Goal: Transaction & Acquisition: Purchase product/service

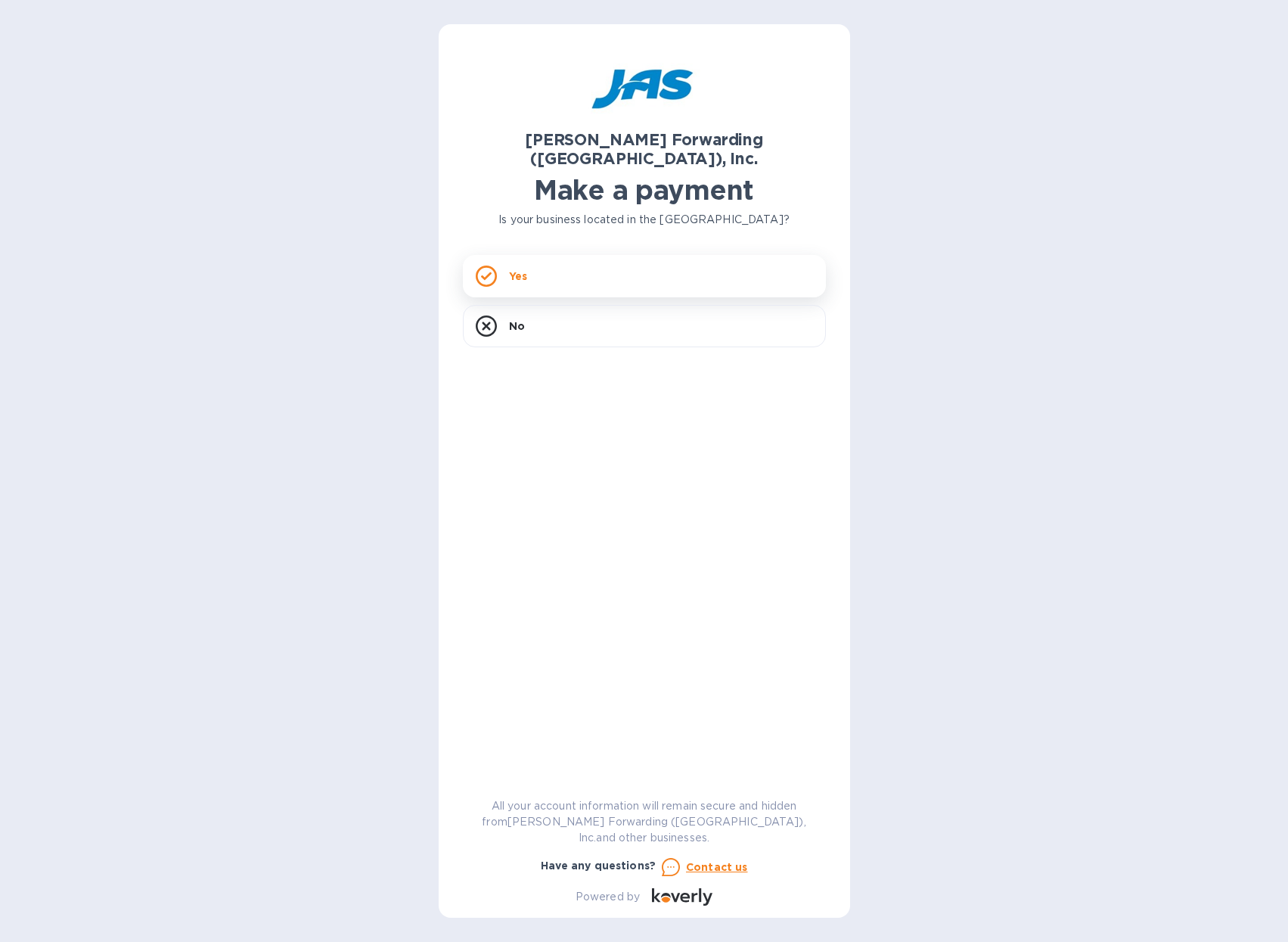
click at [536, 255] on div "Yes" at bounding box center [644, 276] width 363 height 42
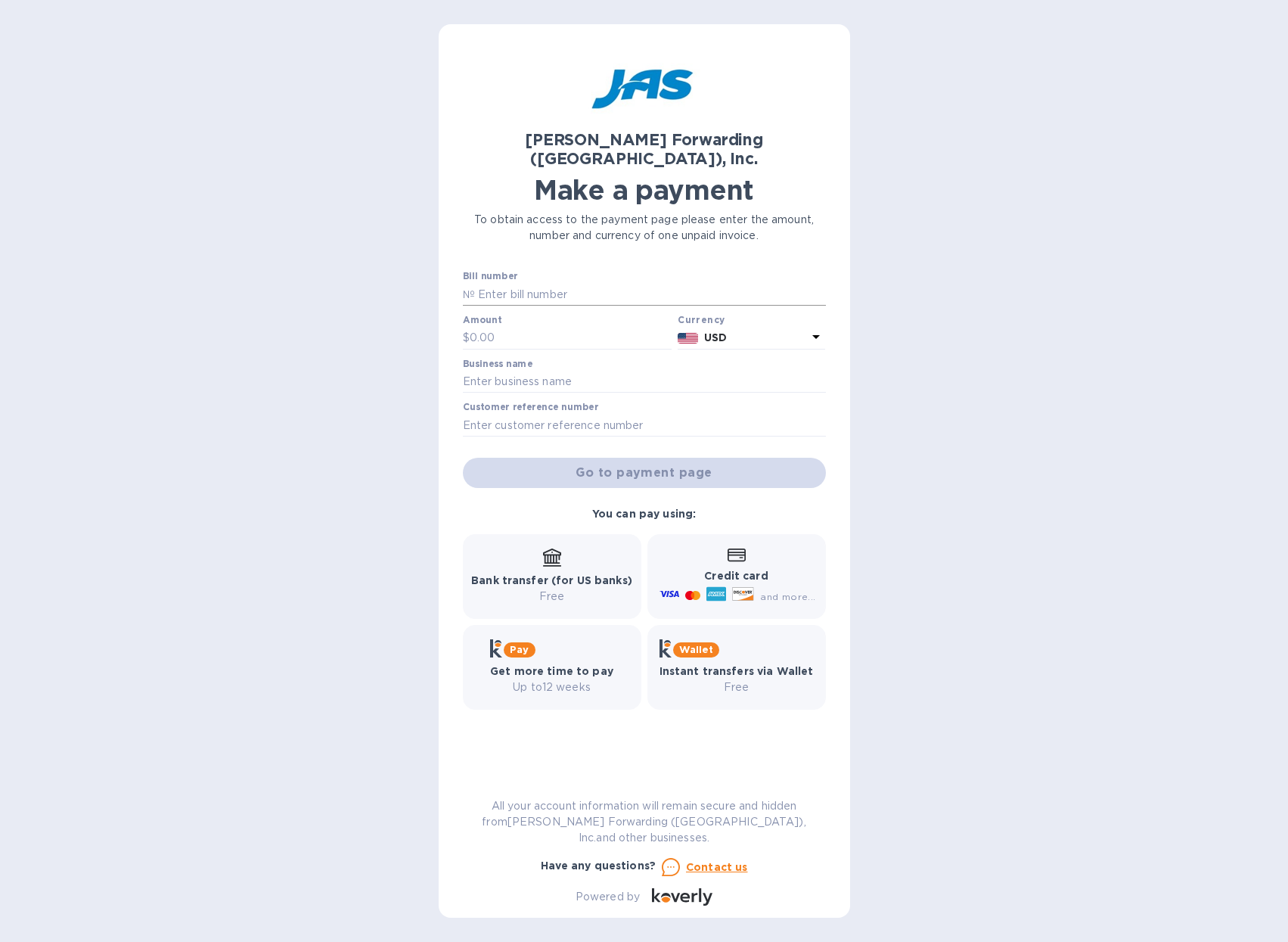
click at [521, 283] on input "text" at bounding box center [650, 294] width 351 height 23
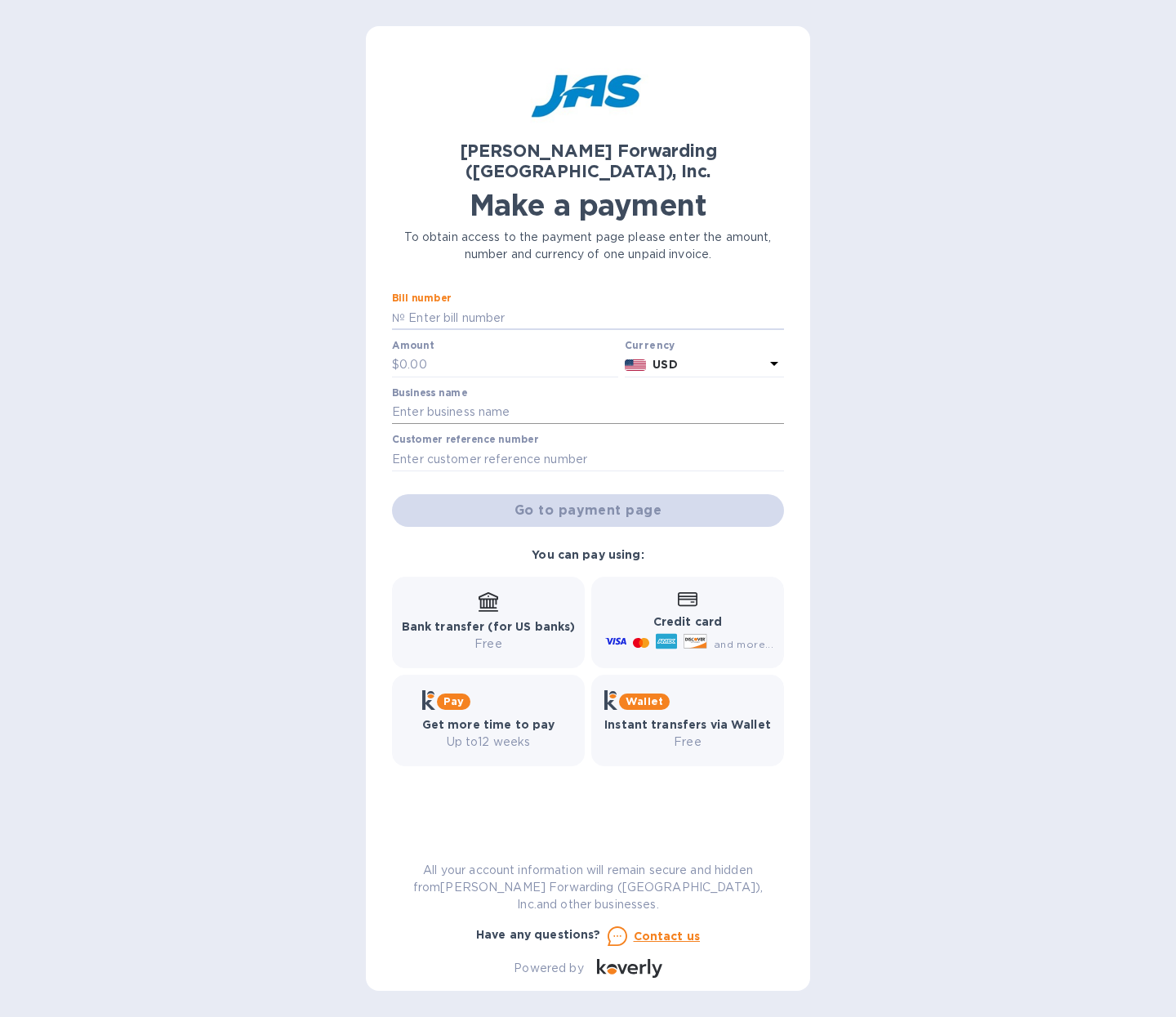
click at [448, 401] on input "text" at bounding box center [588, 413] width 392 height 24
type input "[PERSON_NAME] [PERSON_NAME]"
click at [481, 447] on input "text" at bounding box center [588, 459] width 392 height 24
paste input "RT250701"
type input "RT250701"
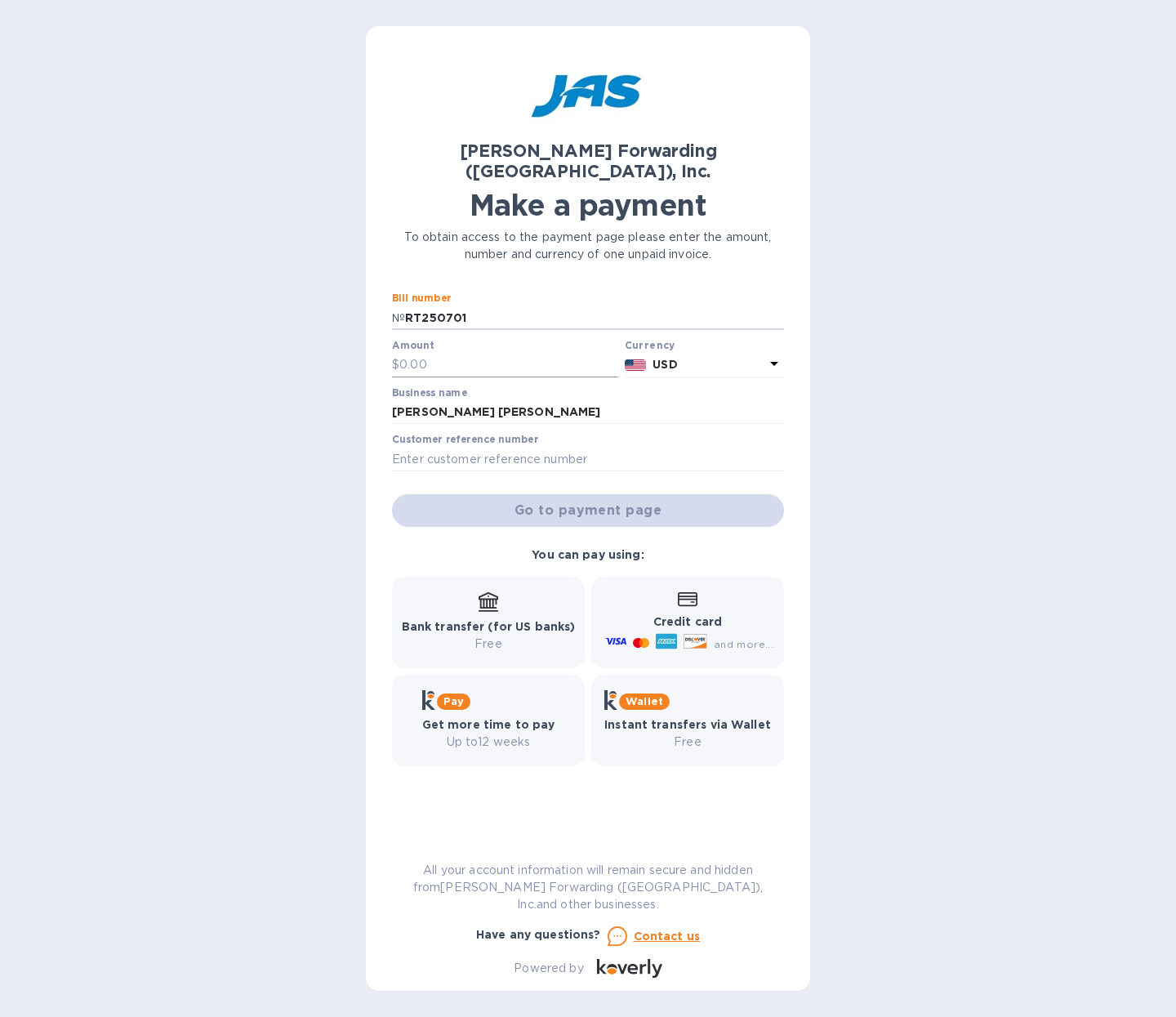
click at [409, 353] on input "text" at bounding box center [509, 366] width 219 height 24
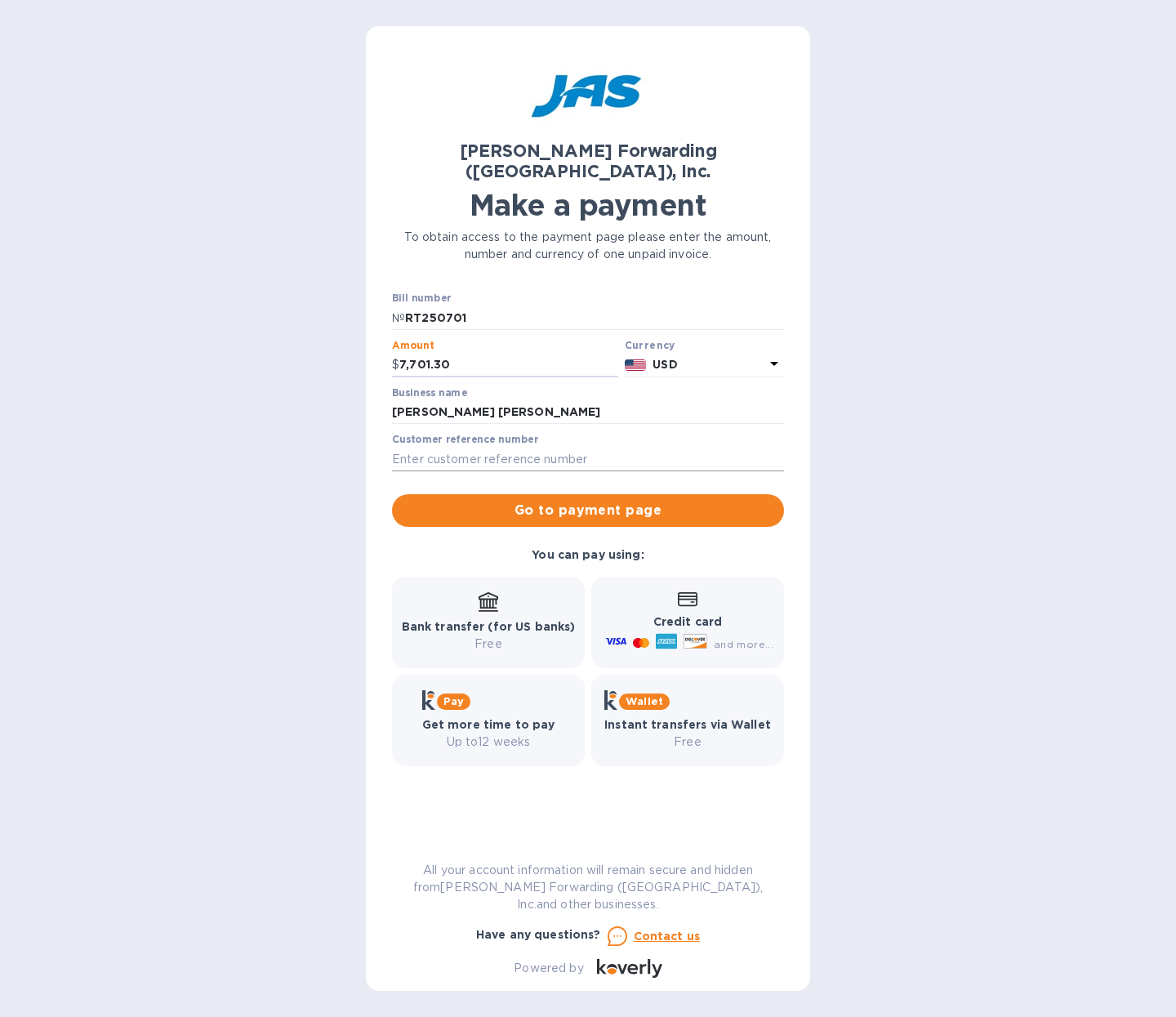
type input "7,701.30"
click at [476, 447] on input "text" at bounding box center [588, 459] width 392 height 24
click at [430, 305] on input "RT250701" at bounding box center [594, 317] width 379 height 24
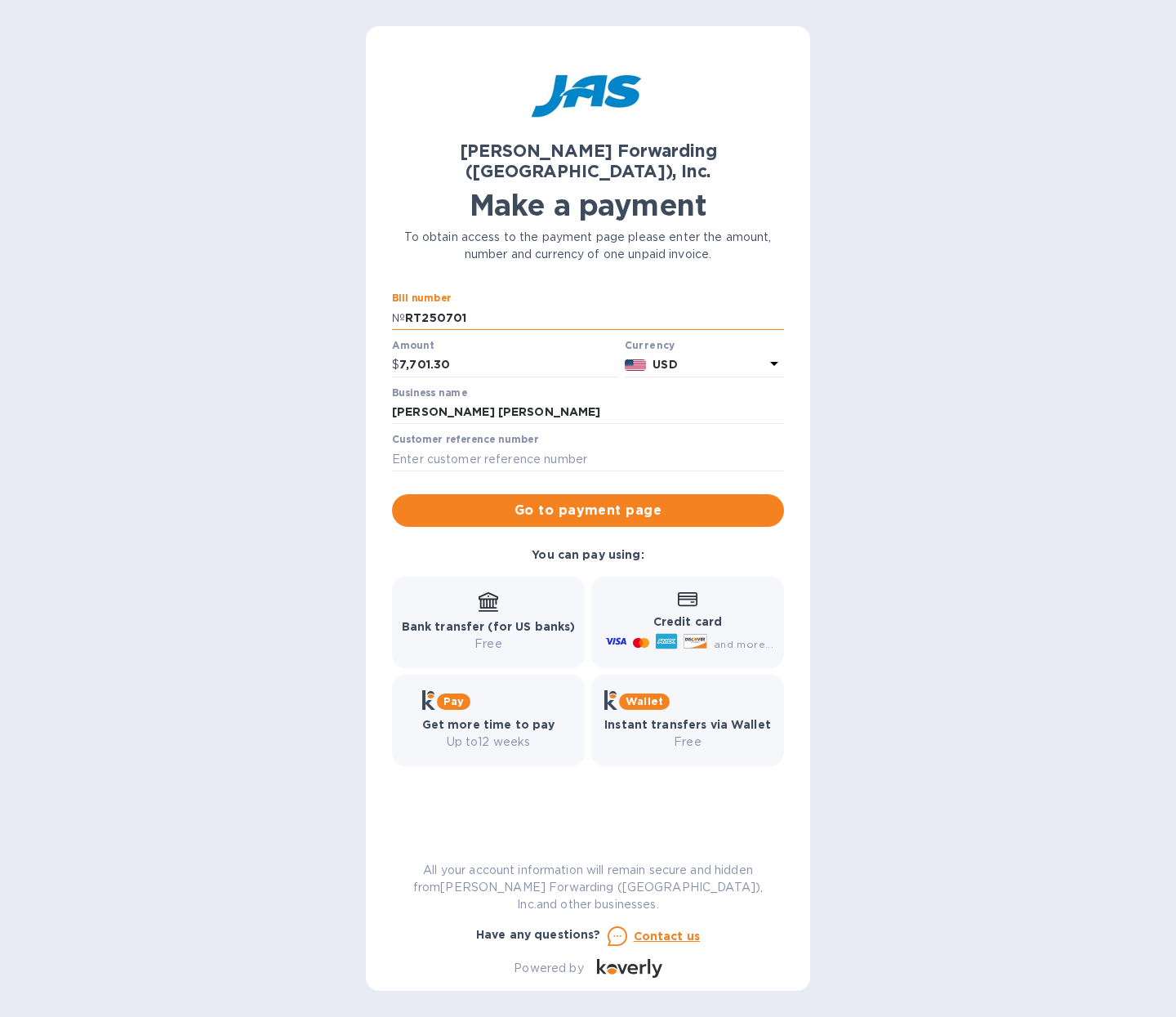
paste input "NA503402673"
click at [406, 305] on input "NA503402673" at bounding box center [594, 317] width 379 height 24
type input "BNA503402673"
click at [470, 447] on input "text" at bounding box center [588, 459] width 392 height 24
paste input "RT250701"
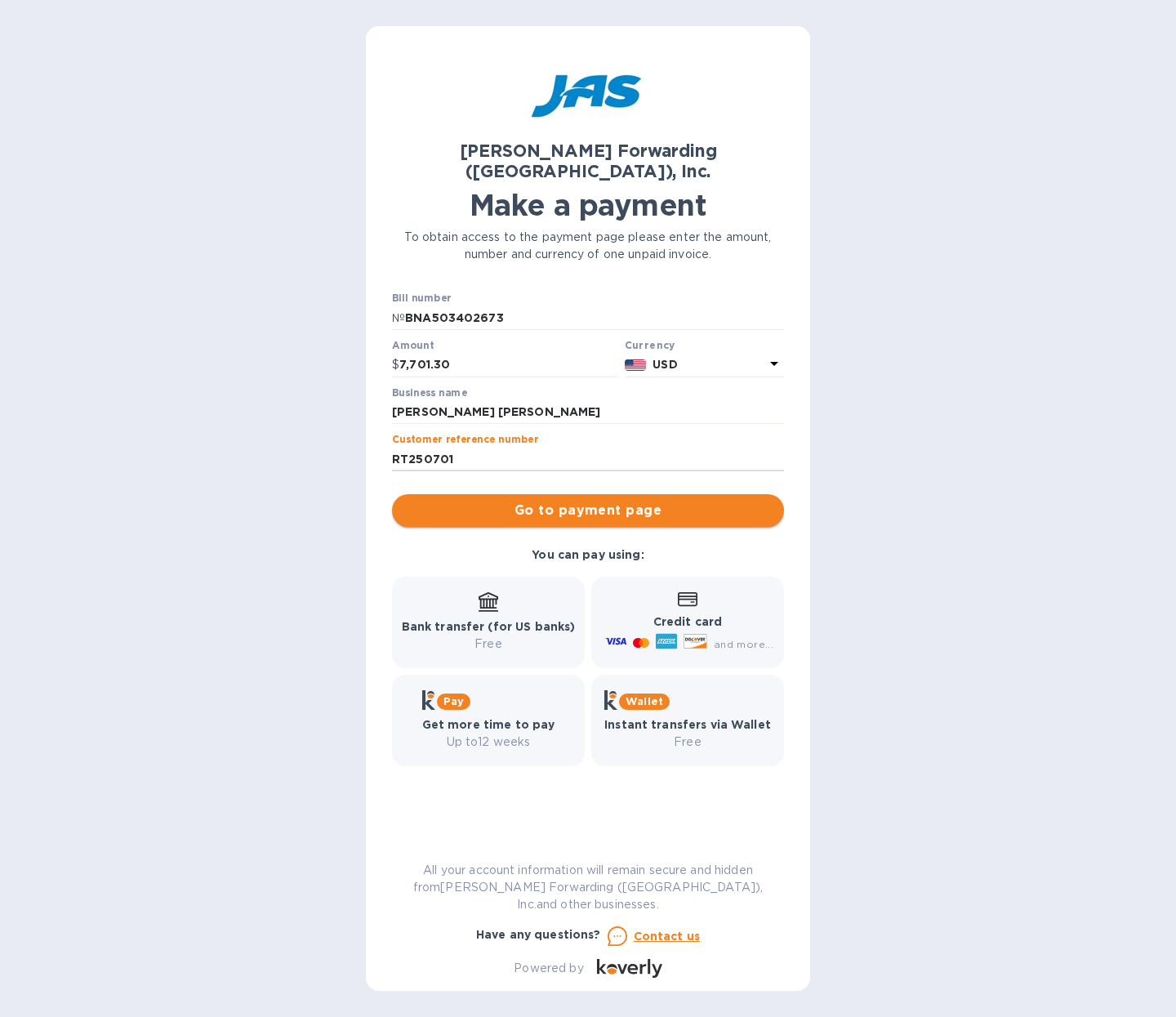
type input "RT250701"
click at [584, 501] on span "Go to payment page" at bounding box center [588, 511] width 365 height 19
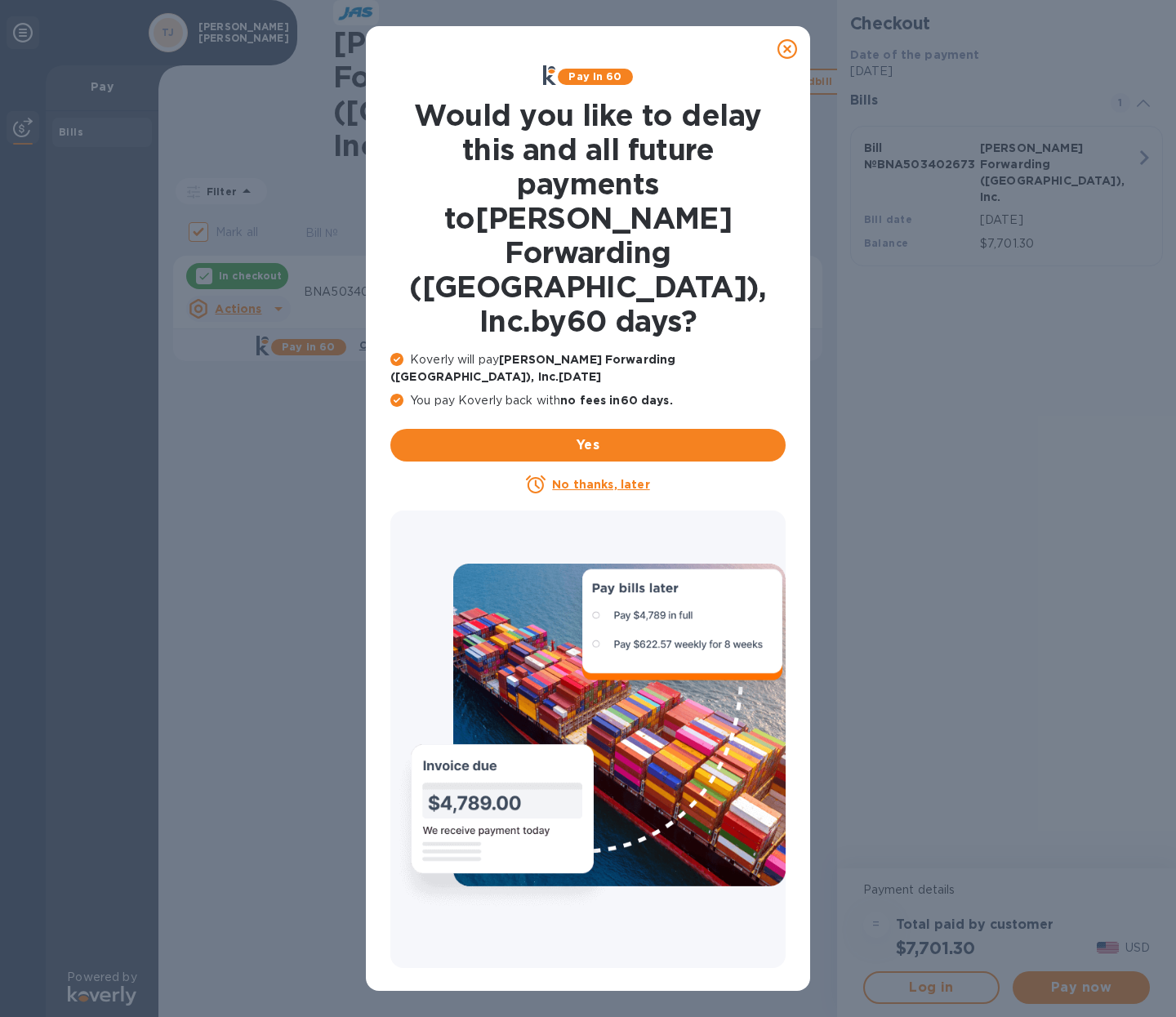
click at [602, 477] on u "No thanks, later" at bounding box center [600, 484] width 97 height 13
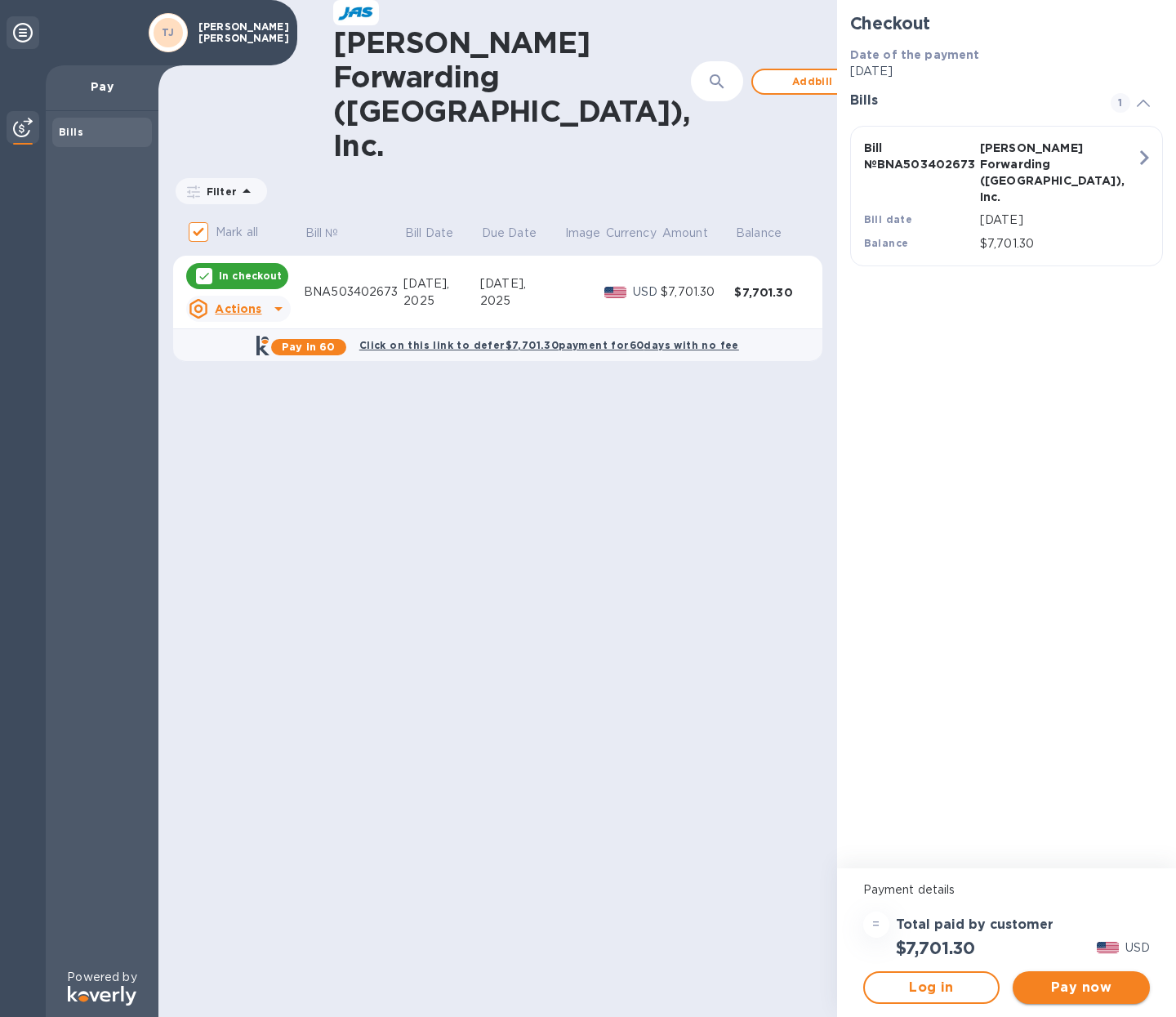
click at [1072, 992] on span "Pay now" at bounding box center [1081, 987] width 111 height 19
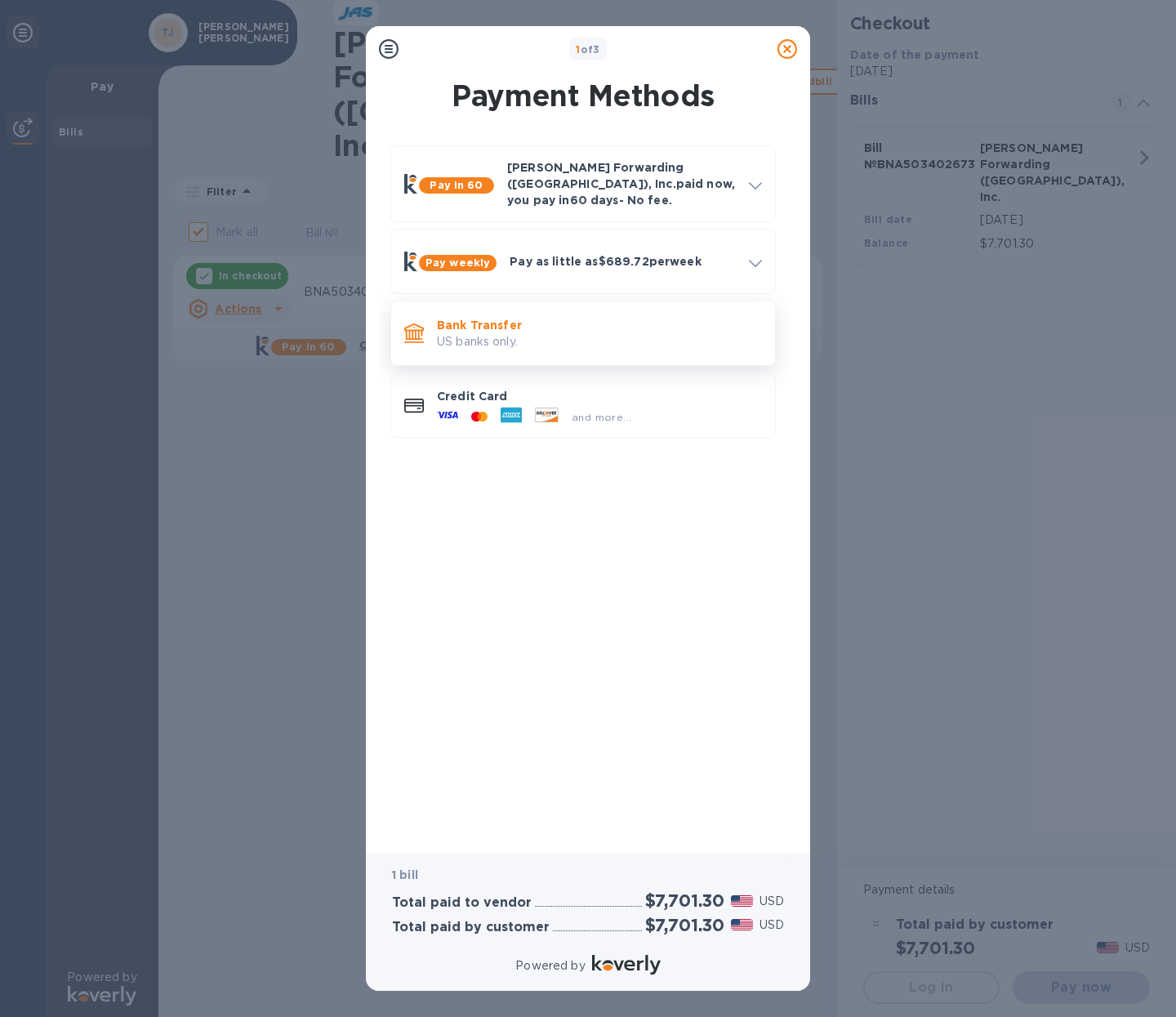
click at [508, 333] on p "US banks only." at bounding box center [600, 342] width 325 height 17
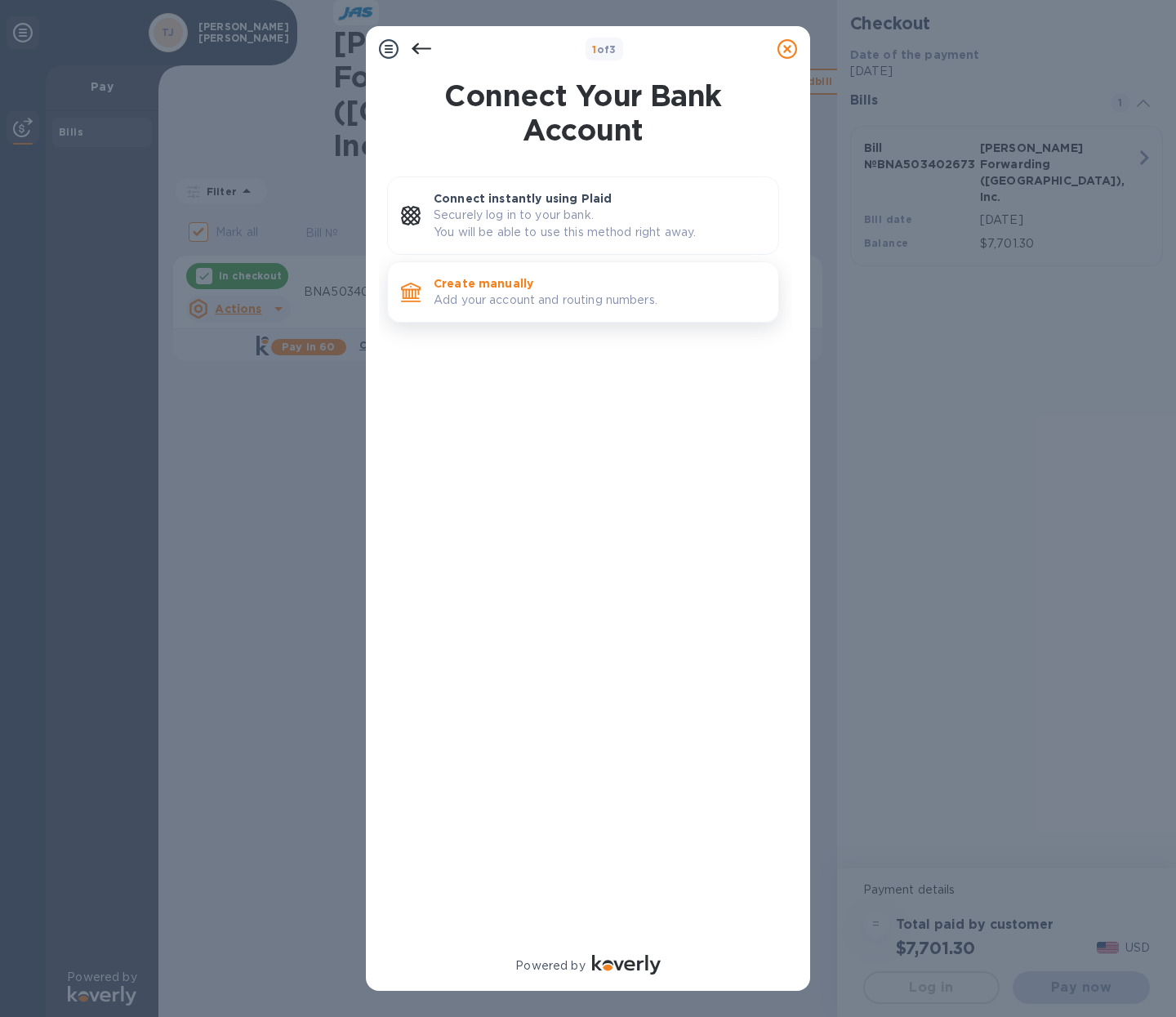
click at [529, 285] on p "Create manually" at bounding box center [599, 283] width 331 height 17
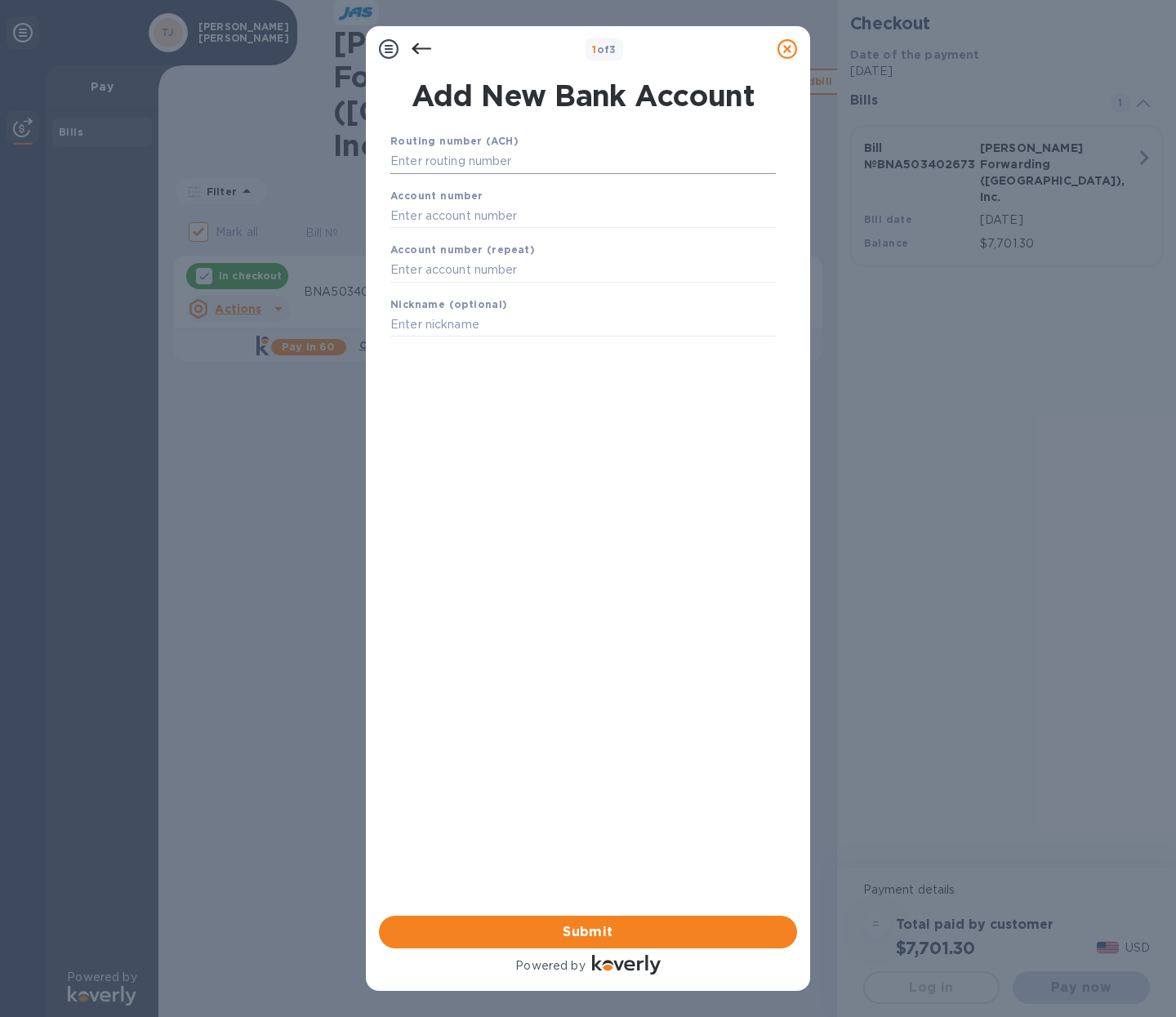
click at [473, 163] on input "text" at bounding box center [582, 162] width 386 height 24
type input "064209216"
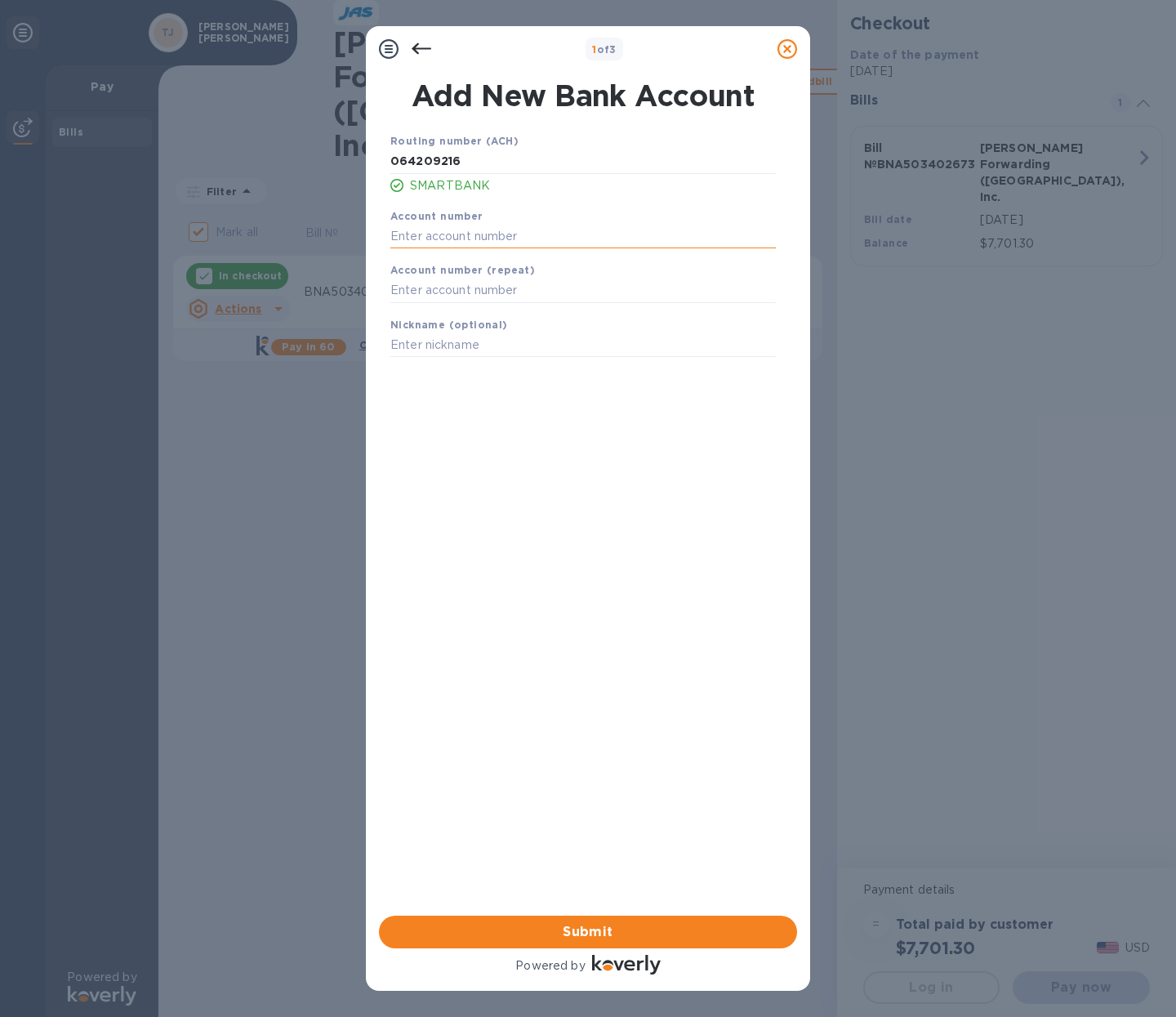
click at [440, 228] on input "text" at bounding box center [582, 236] width 386 height 24
type input "1090476761"
click at [424, 285] on input "text" at bounding box center [582, 291] width 386 height 24
type input "1090476761"
click at [430, 344] on input "text" at bounding box center [582, 345] width 386 height 24
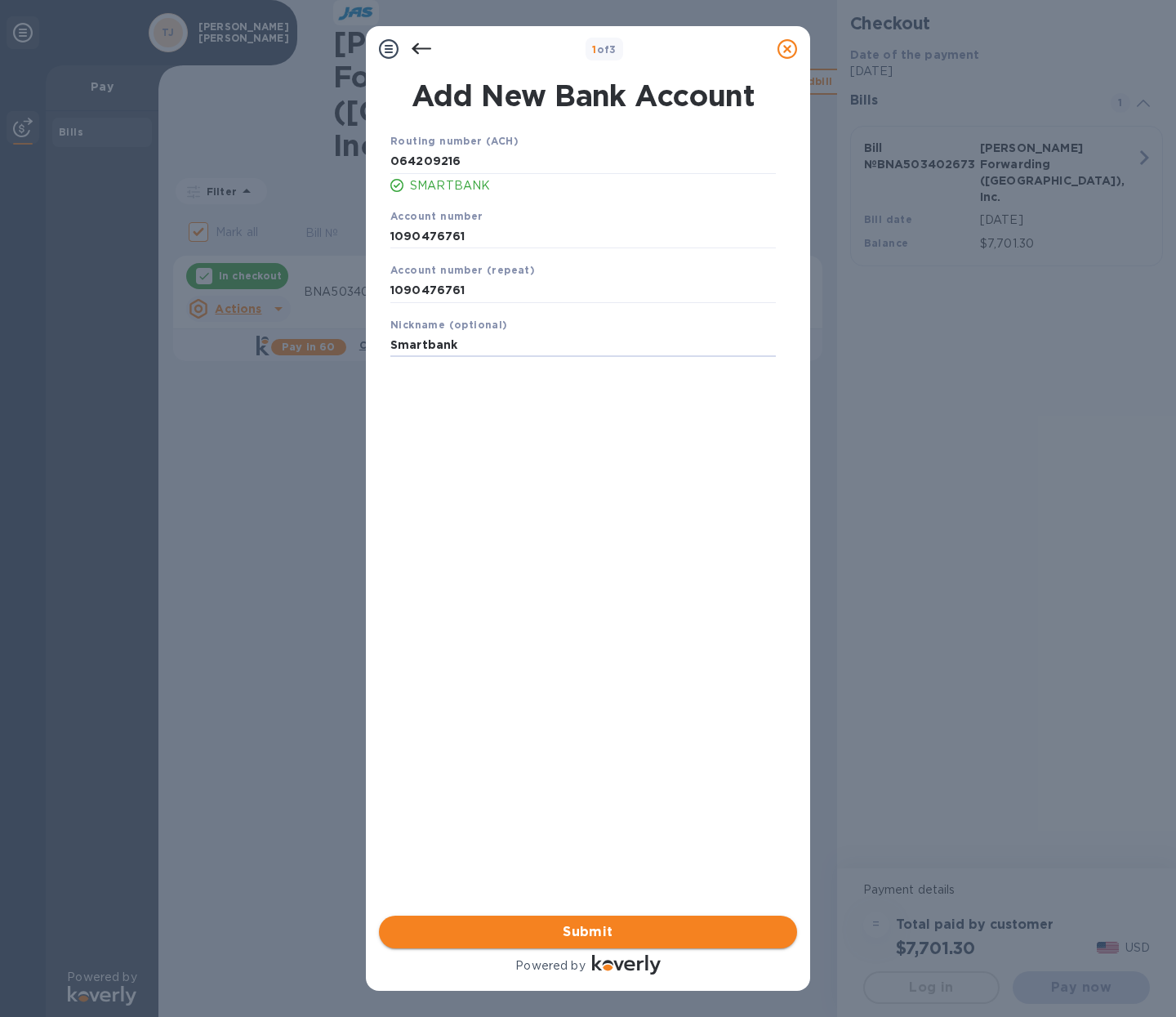
type input "Smartbank"
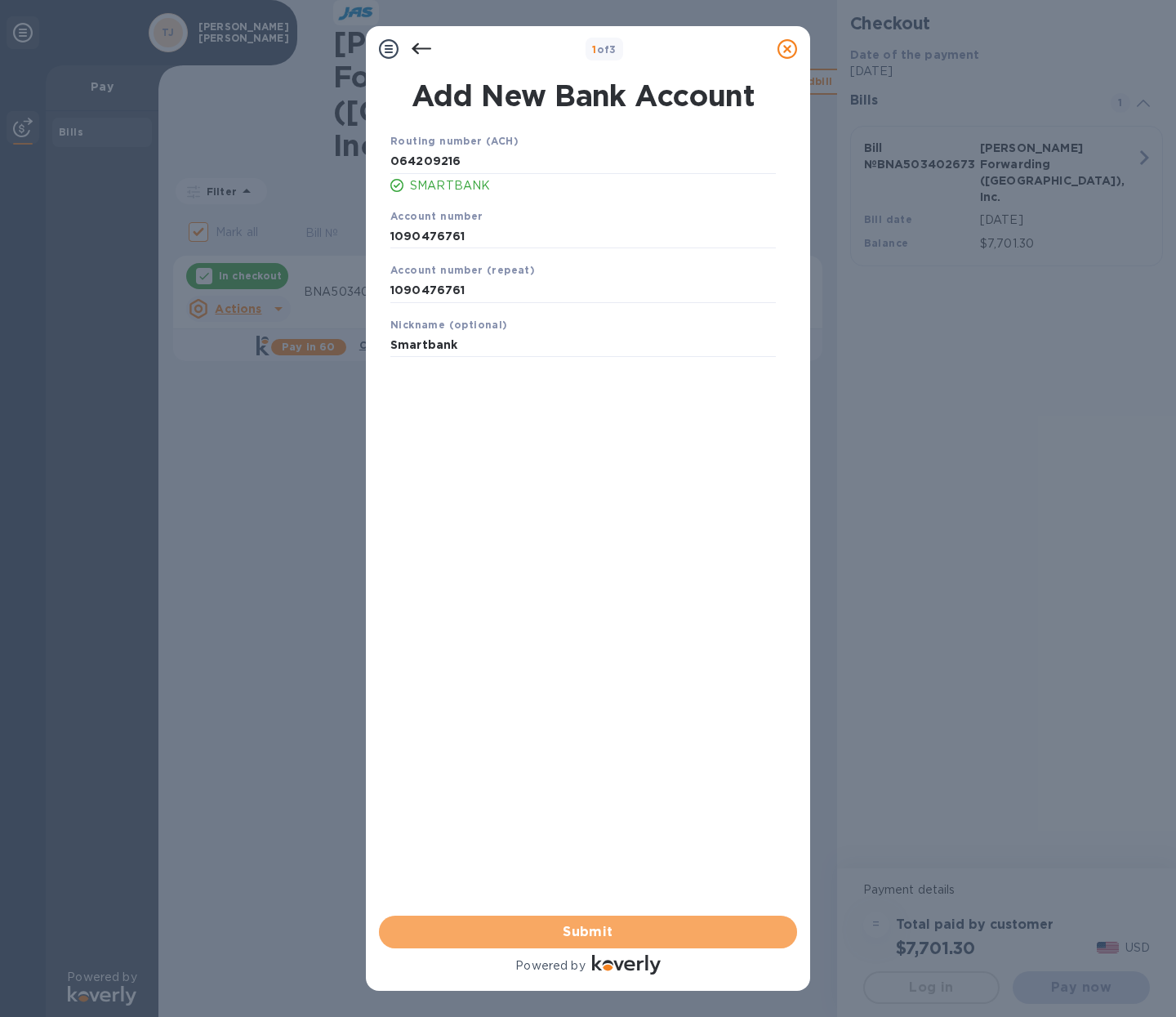
click at [588, 930] on span "Submit" at bounding box center [588, 932] width 392 height 19
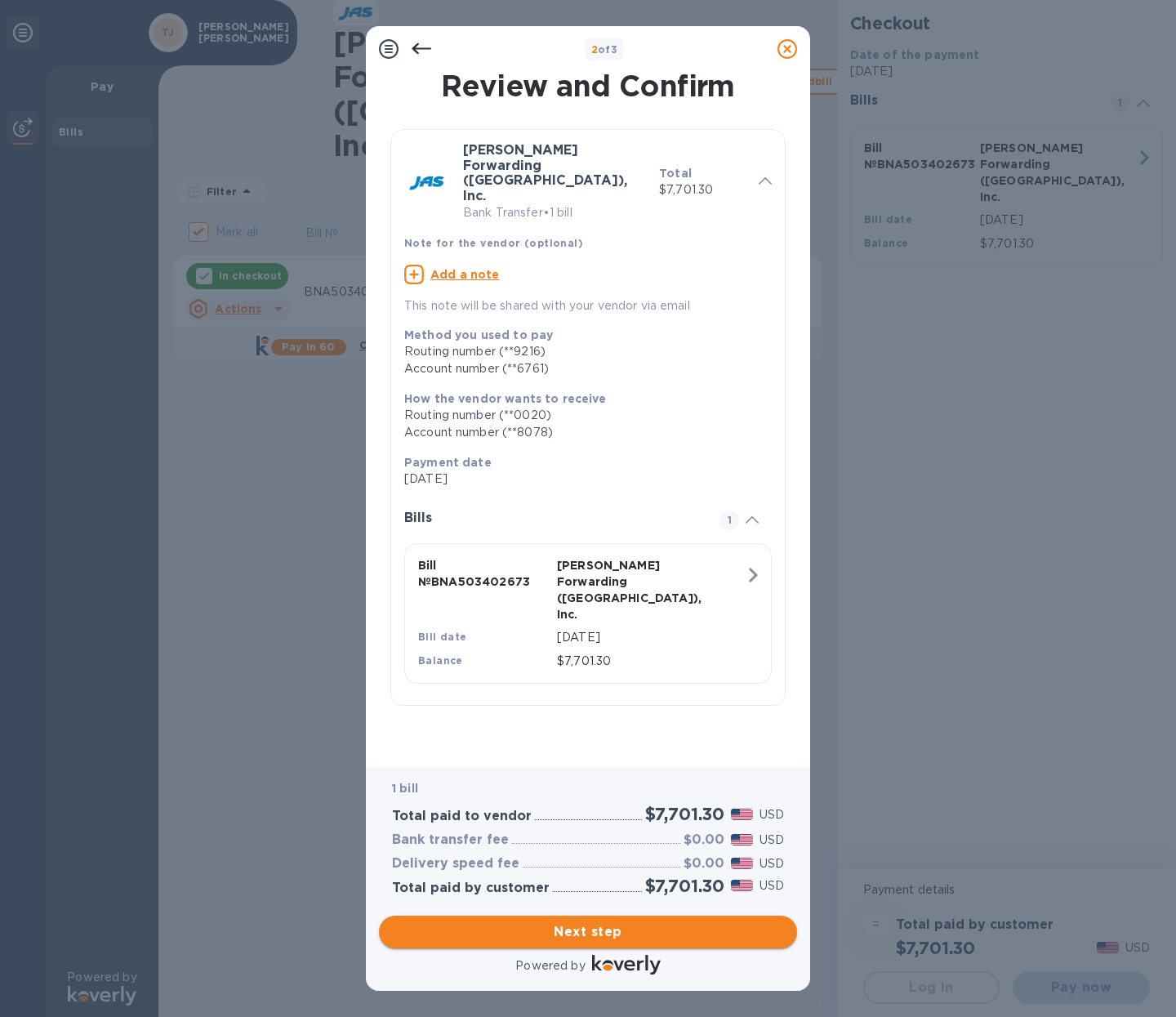
click at [604, 926] on span "Next step" at bounding box center [588, 932] width 392 height 19
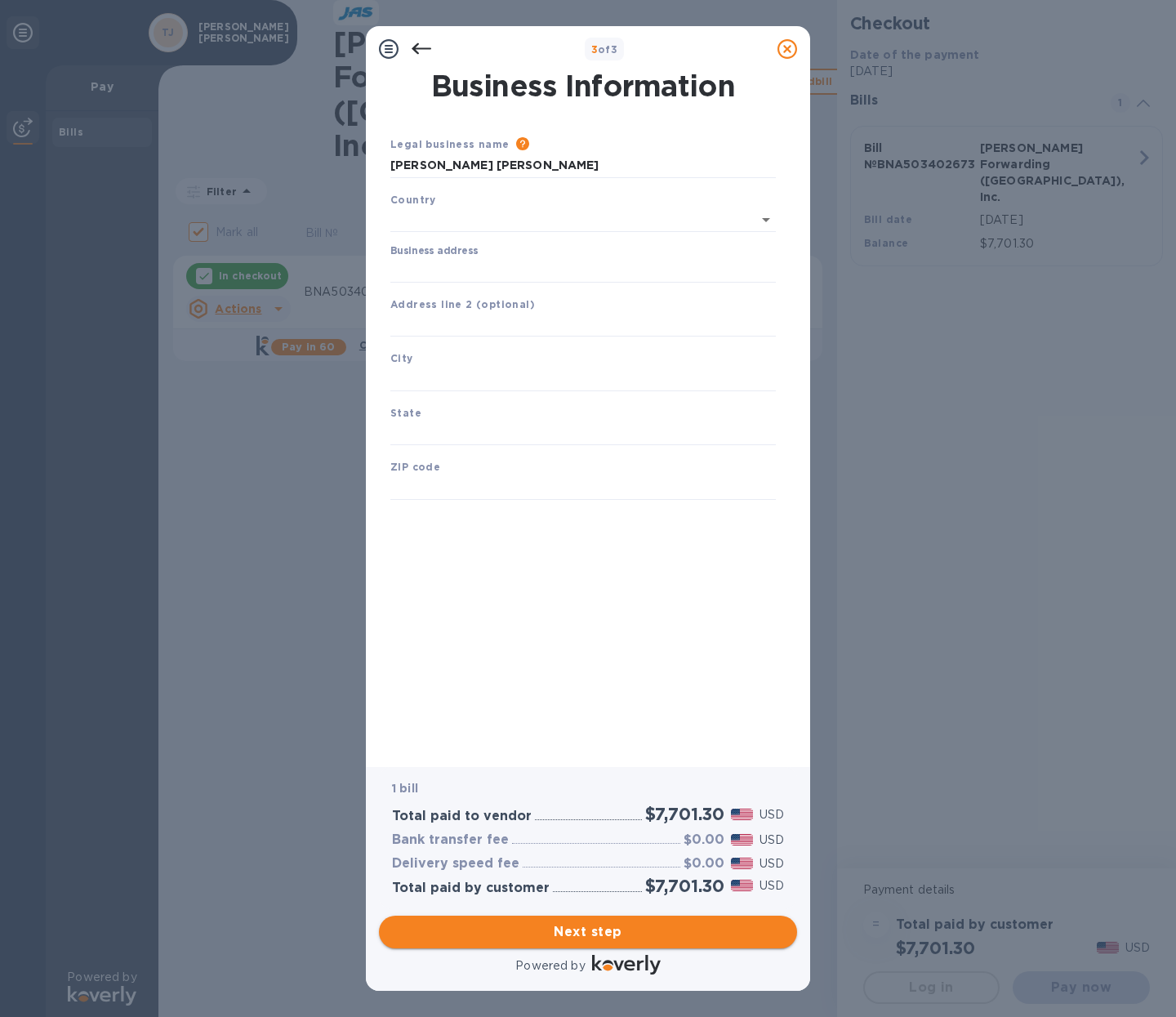
type input "[GEOGRAPHIC_DATA]"
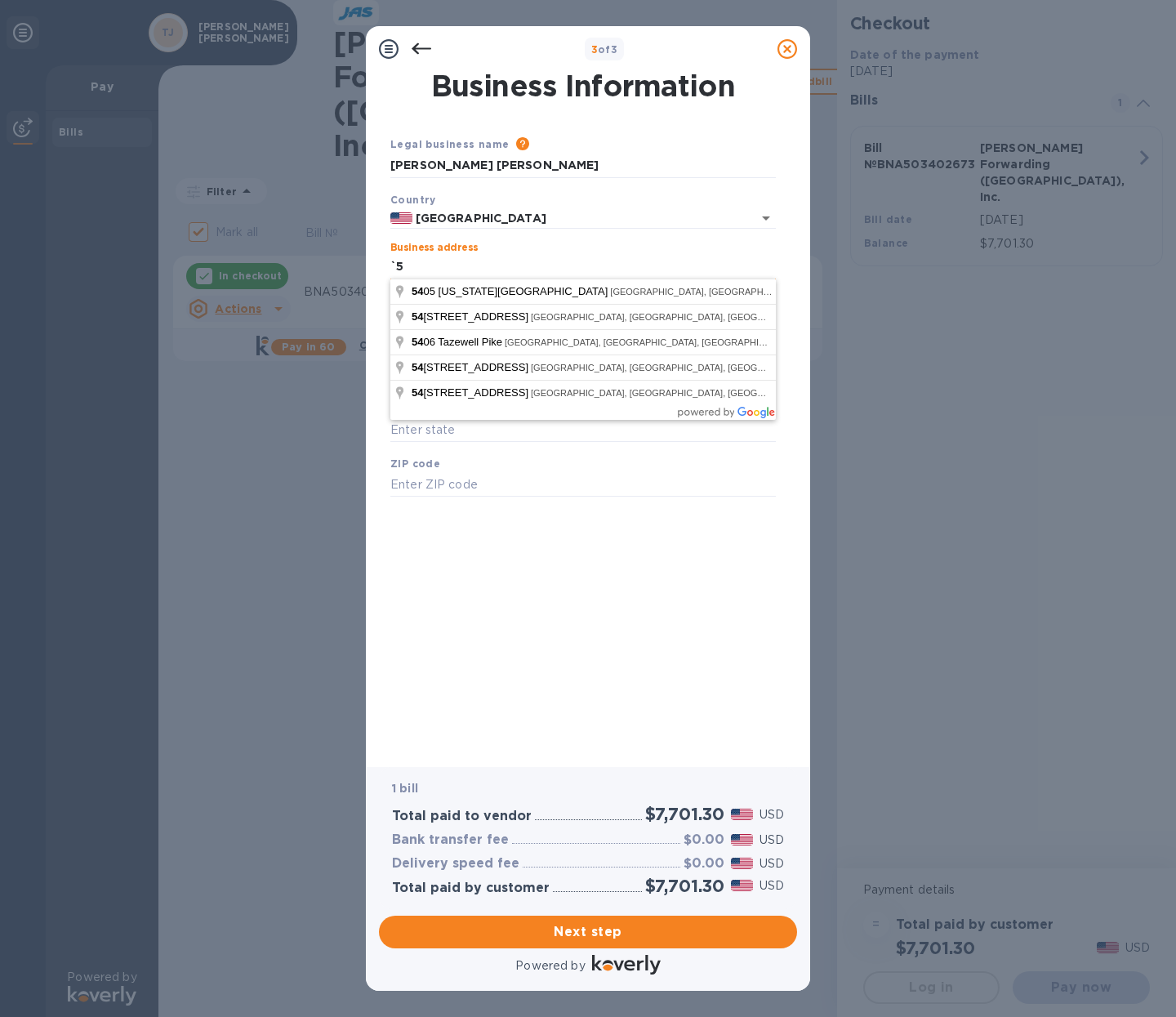
type input "`"
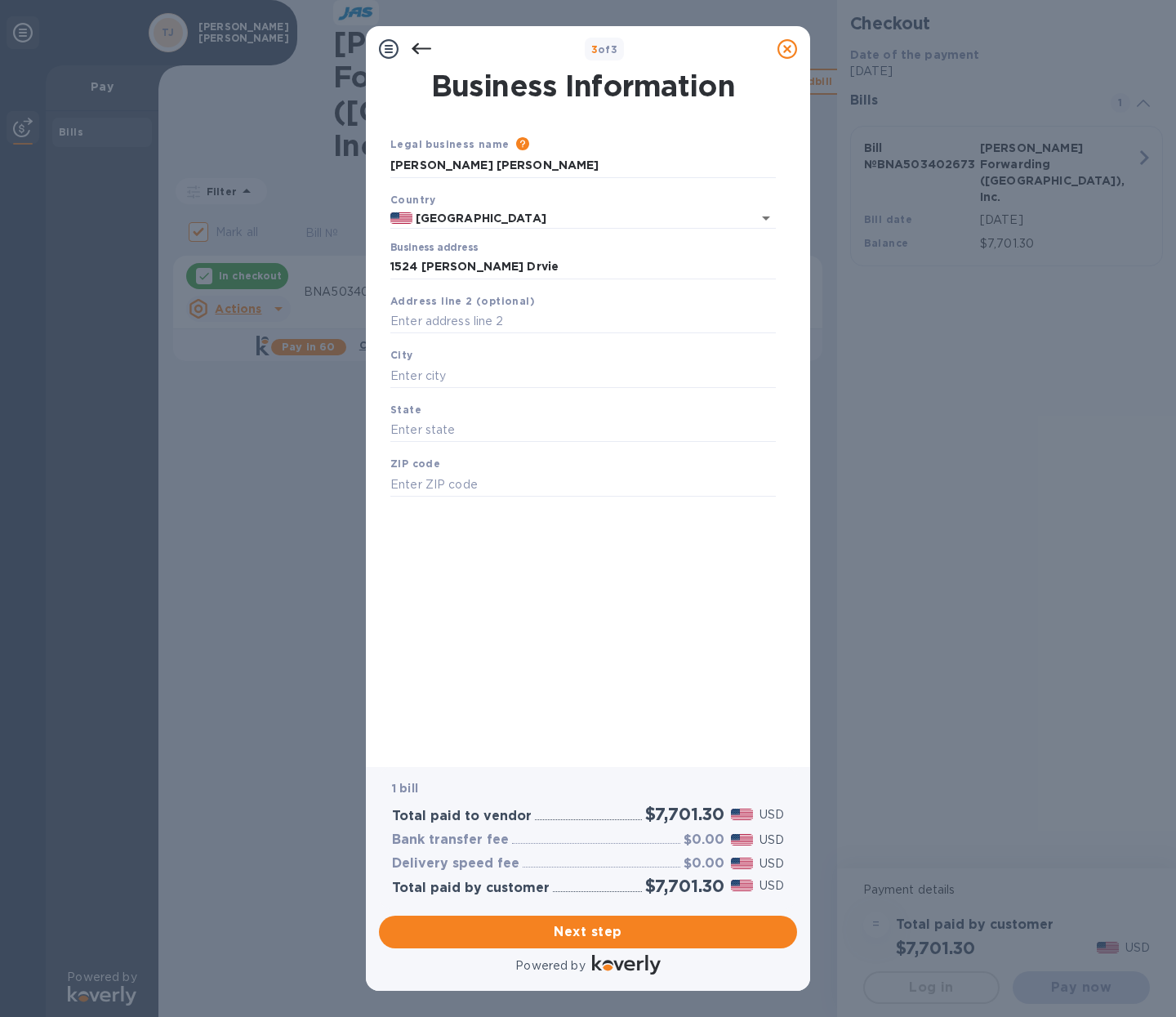
type input "[STREET_ADDRESS][PERSON_NAME]"
type input "[GEOGRAPHIC_DATA]"
type input "TN"
type input "37918"
click at [585, 936] on span "Next step" at bounding box center [588, 932] width 392 height 19
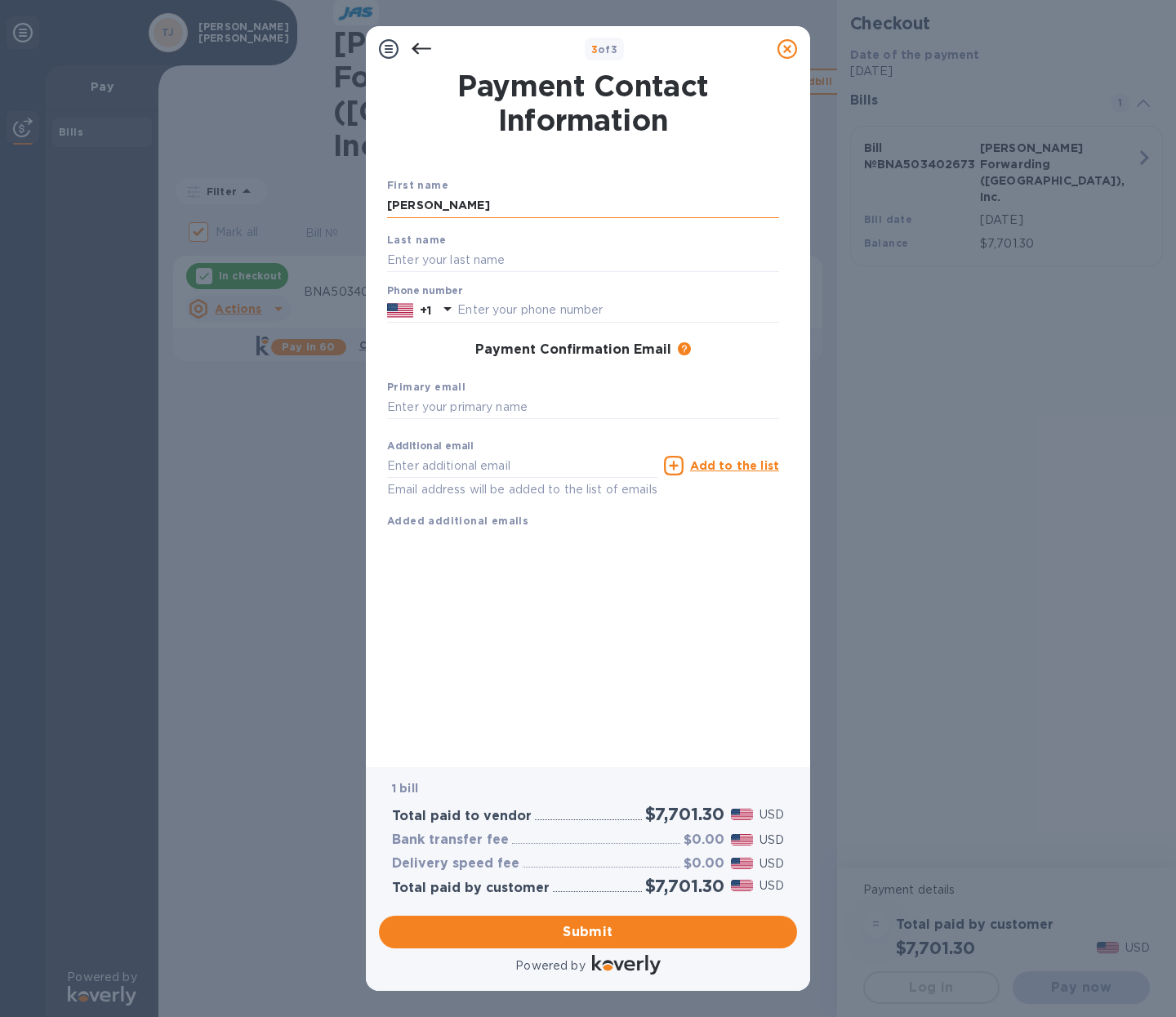
type input "[PERSON_NAME]"
type input "8653821112"
type input "[EMAIL_ADDRESS][DOMAIN_NAME]"
click at [611, 646] on div "Payment Contact Information First name [PERSON_NAME] Last name [PERSON_NAME] Ph…" at bounding box center [588, 407] width 402 height 672
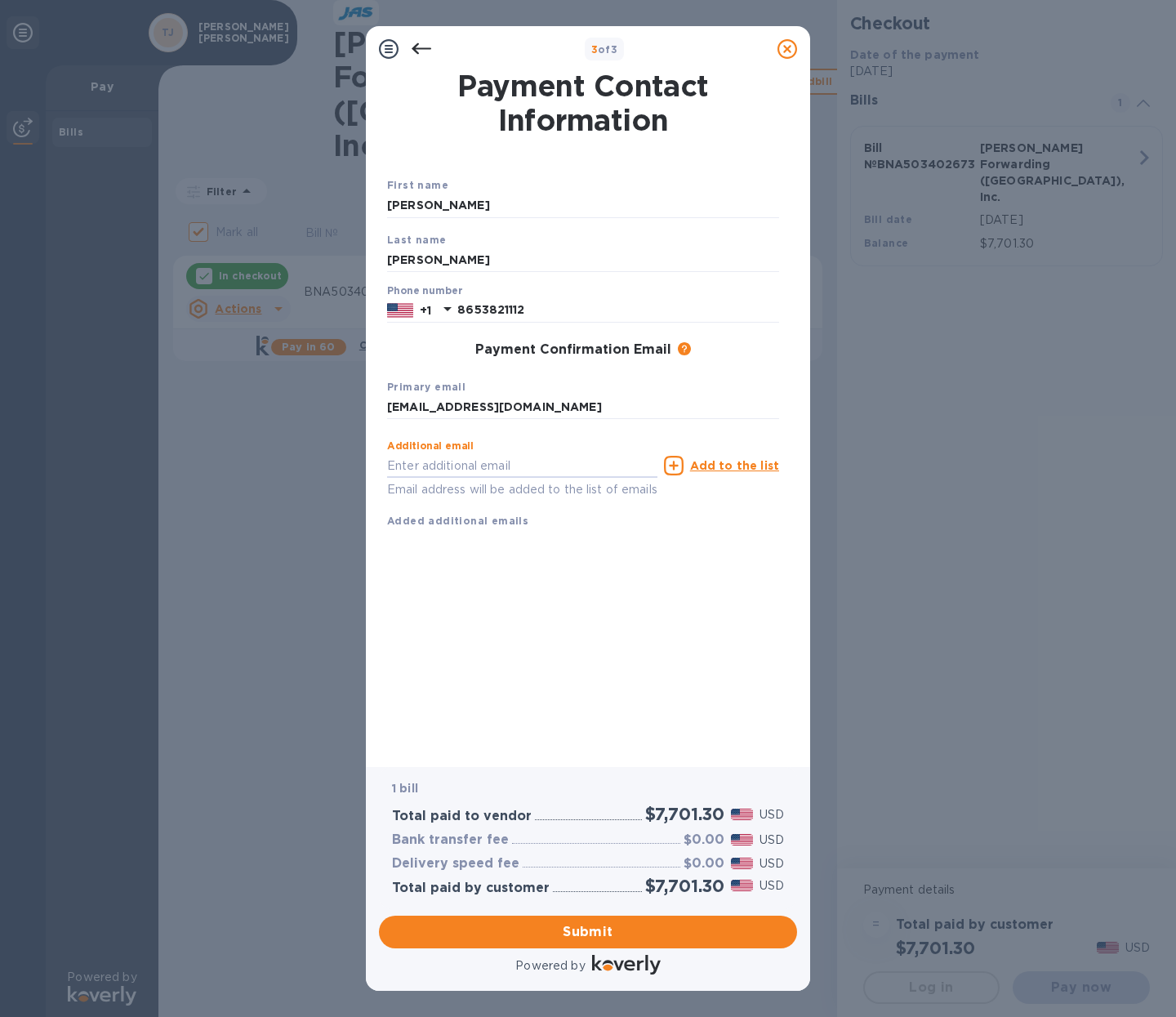
click at [574, 685] on div "Payment Contact Information First name [PERSON_NAME] Last name [PERSON_NAME] Ph…" at bounding box center [588, 407] width 402 height 672
click at [595, 933] on span "Submit" at bounding box center [588, 932] width 392 height 19
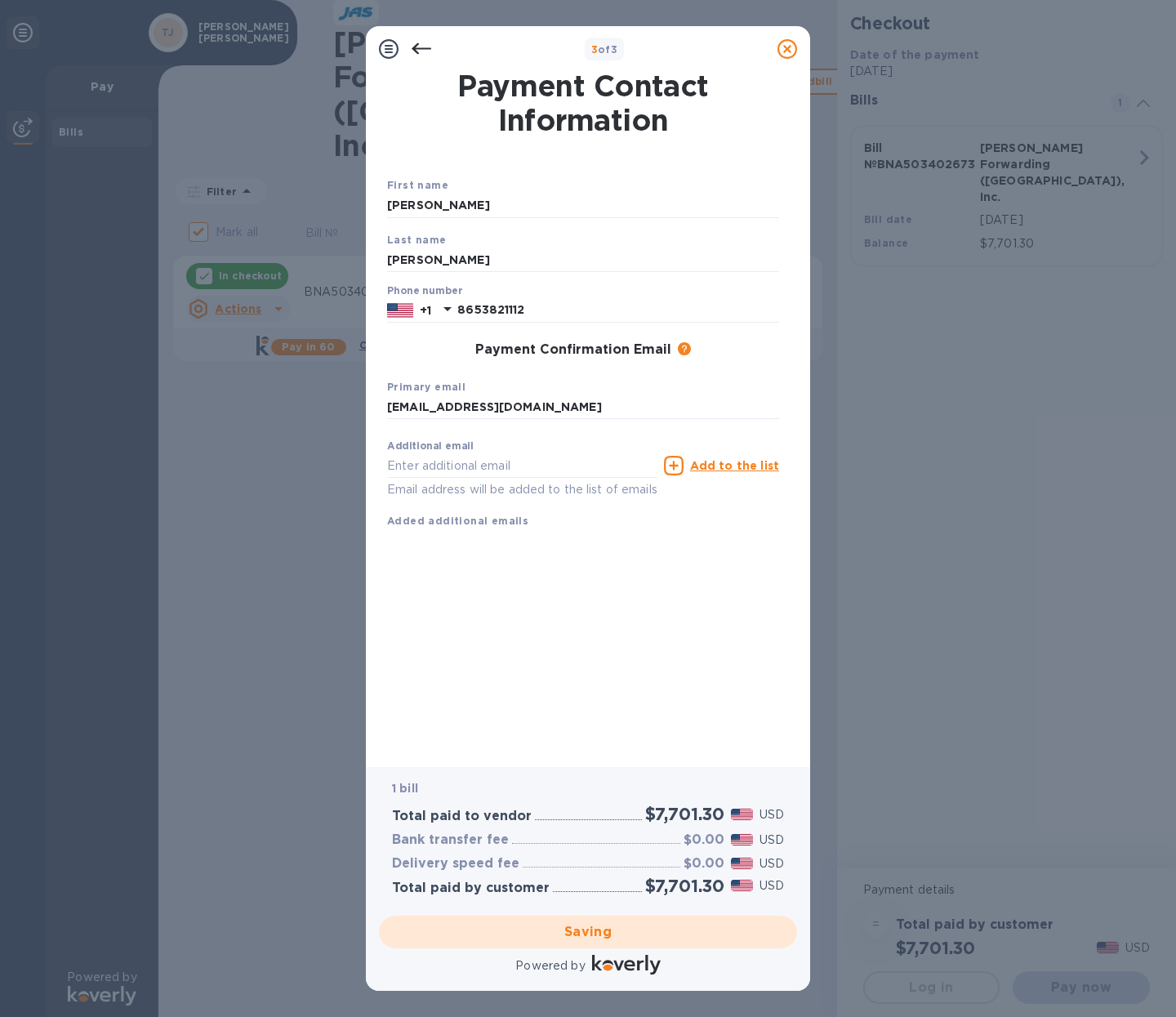
checkbox input "false"
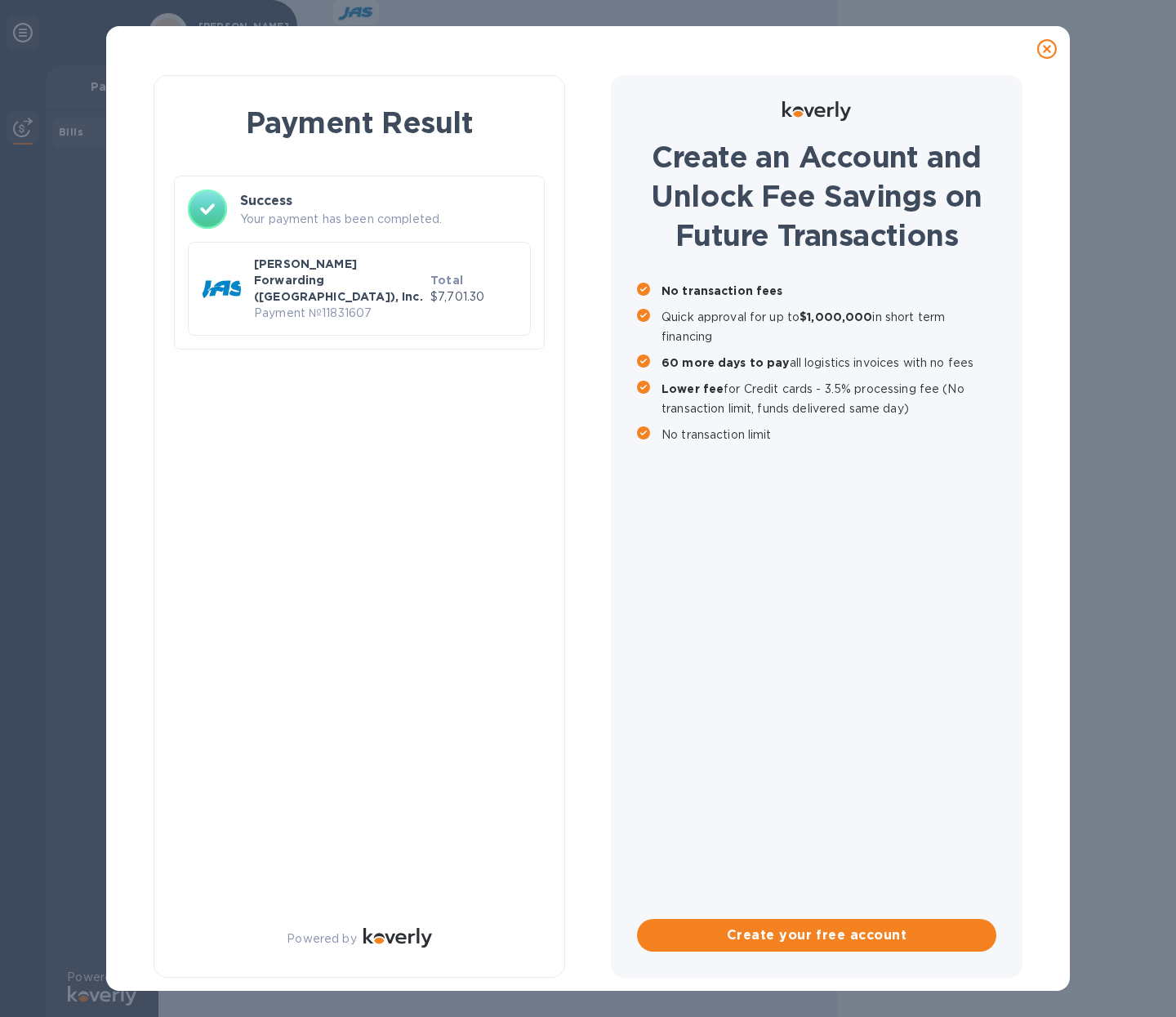
click at [365, 304] on p "Payment № 11831607" at bounding box center [338, 313] width 170 height 17
